Goal: Task Accomplishment & Management: Manage account settings

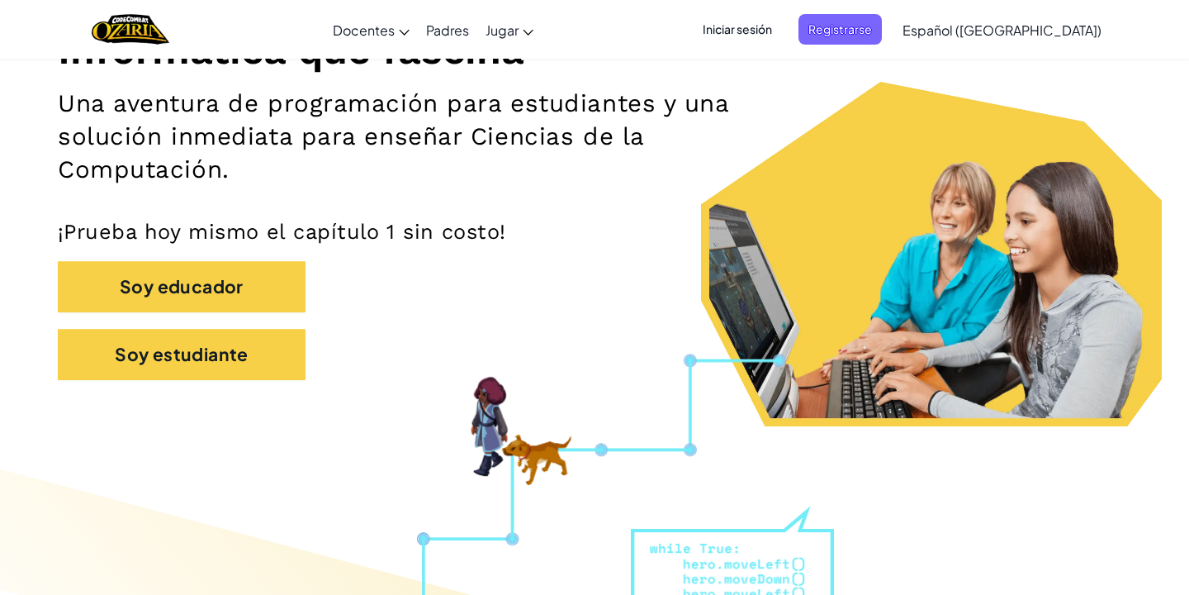
scroll to position [277, 0]
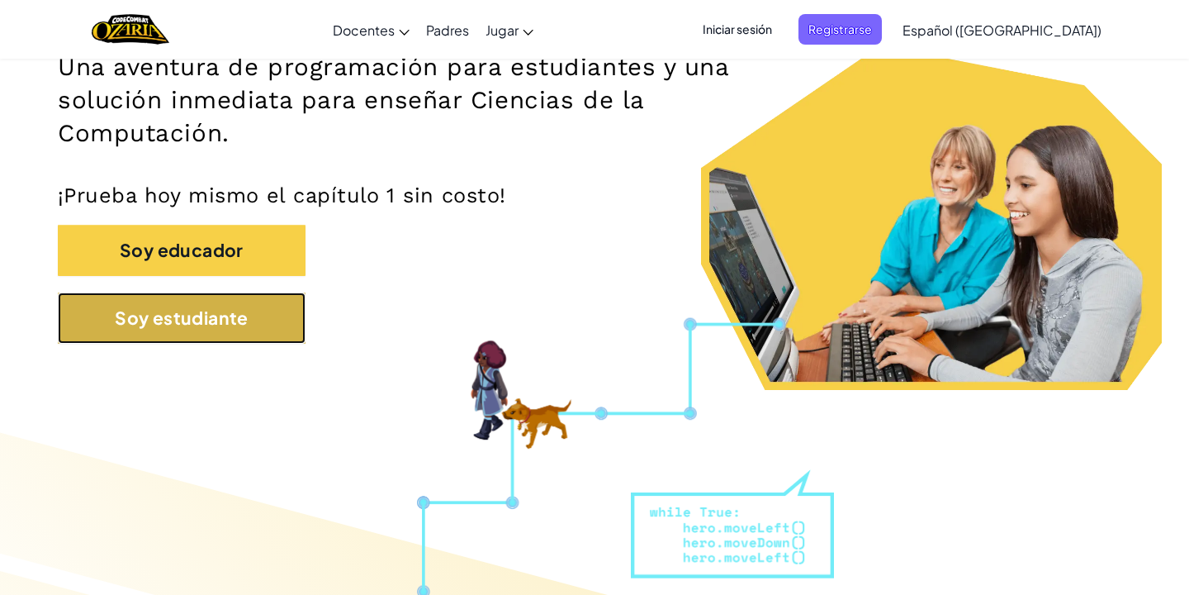
click at [274, 316] on button "Soy estudiante" at bounding box center [182, 317] width 248 height 51
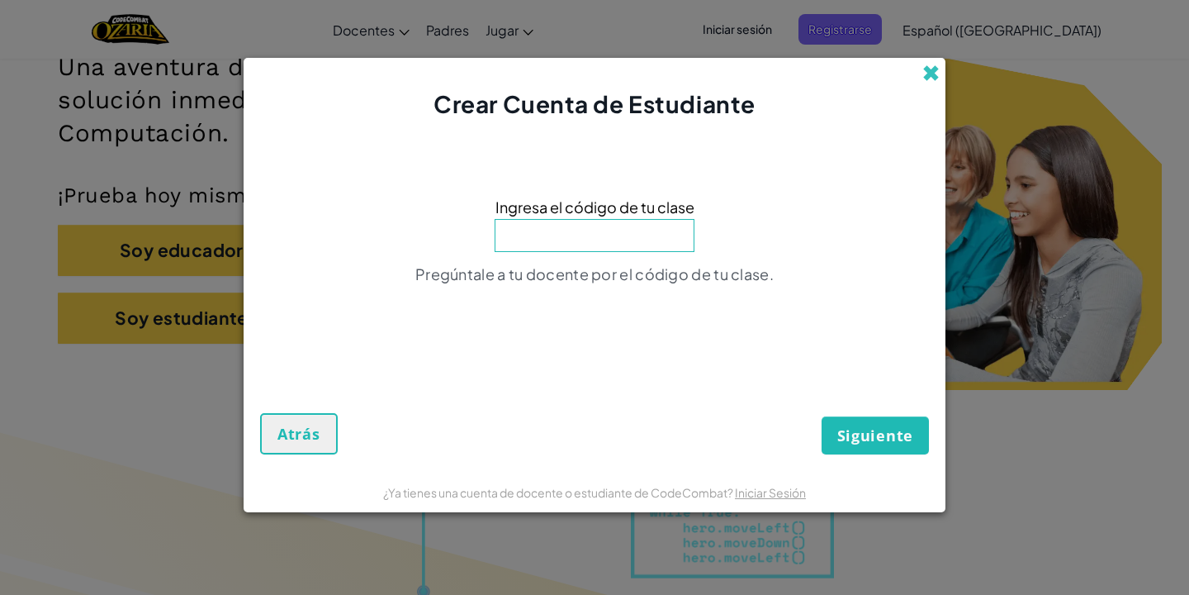
click at [924, 66] on span at bounding box center [930, 72] width 17 height 17
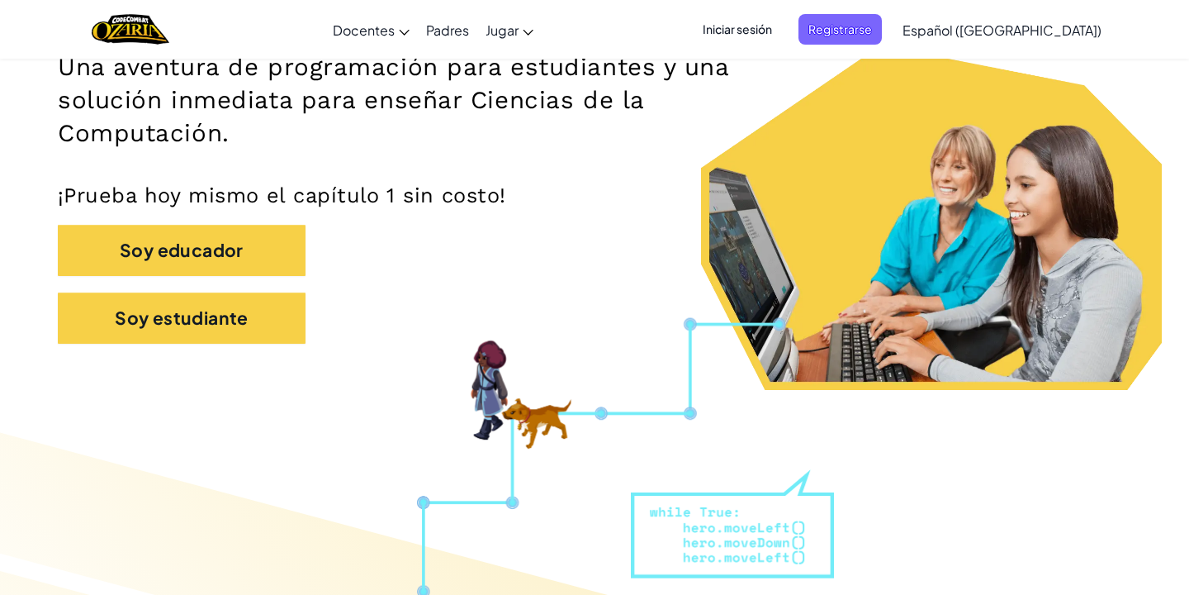
click at [756, 38] on span "Iniciar sesión" at bounding box center [737, 29] width 89 height 31
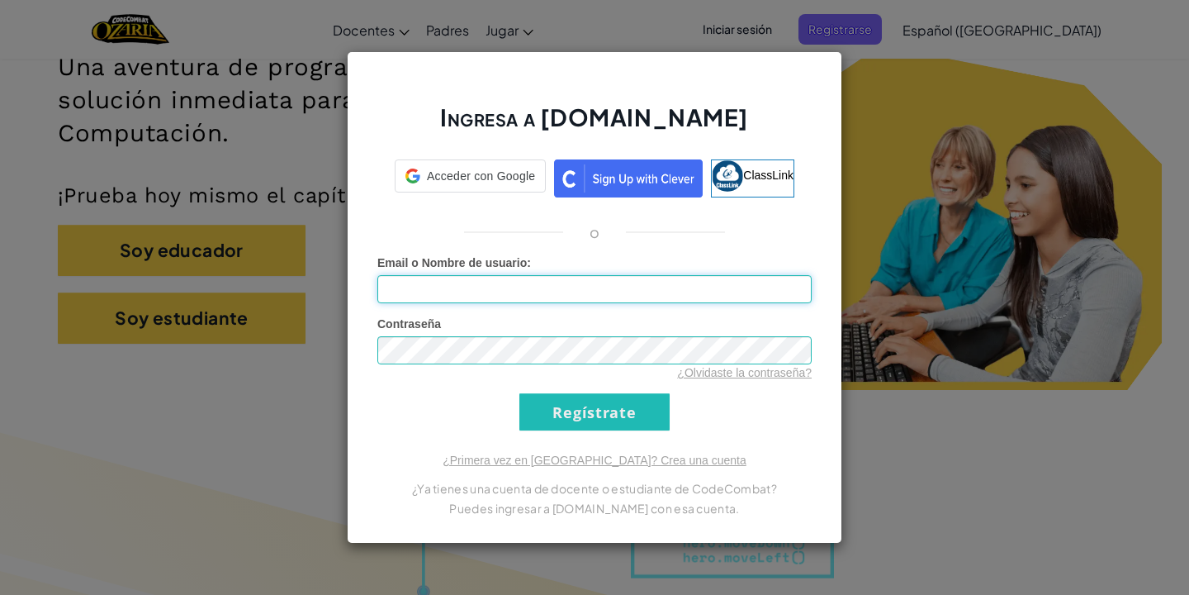
type input "[EMAIL_ADDRESS][DOMAIN_NAME]"
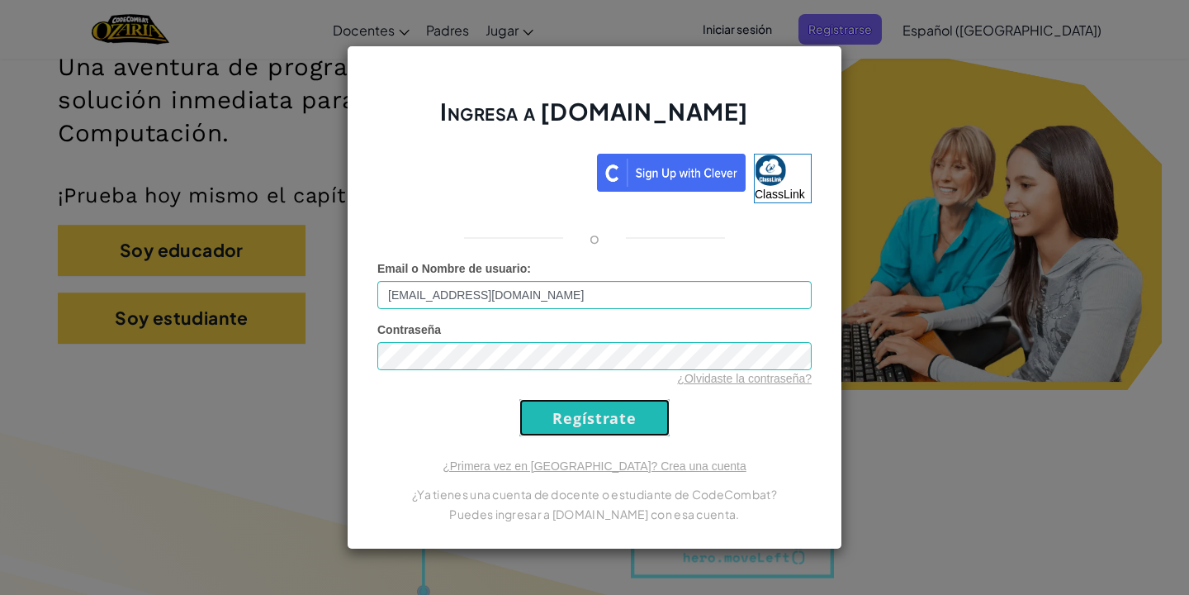
click at [609, 429] on input "Regístrate" at bounding box center [594, 417] width 150 height 37
